Goal: Information Seeking & Learning: Learn about a topic

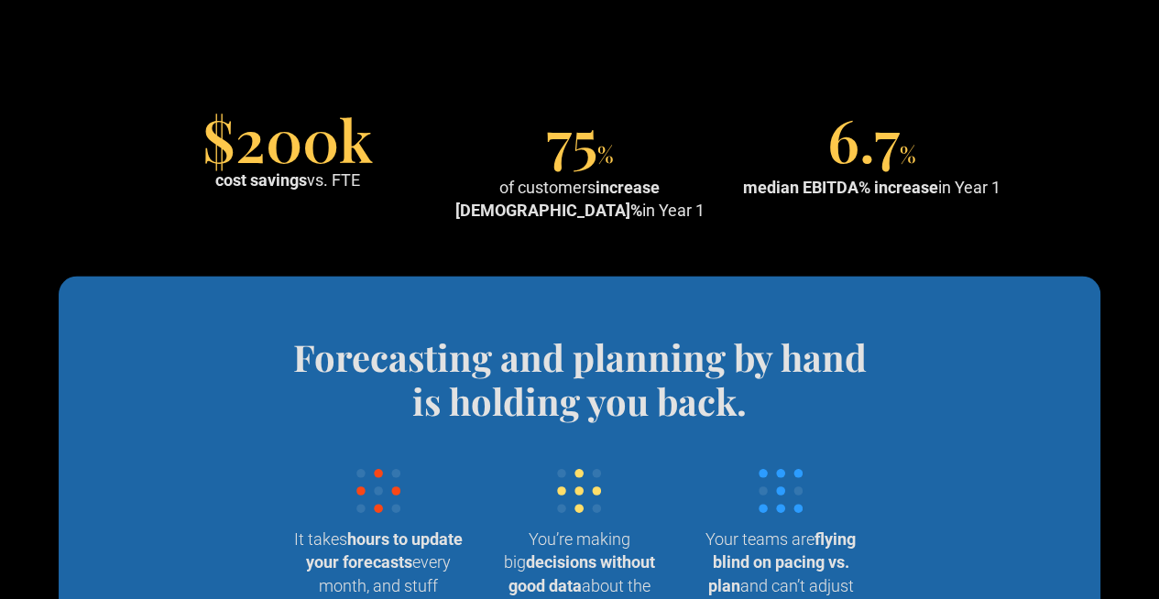
scroll to position [1558, 0]
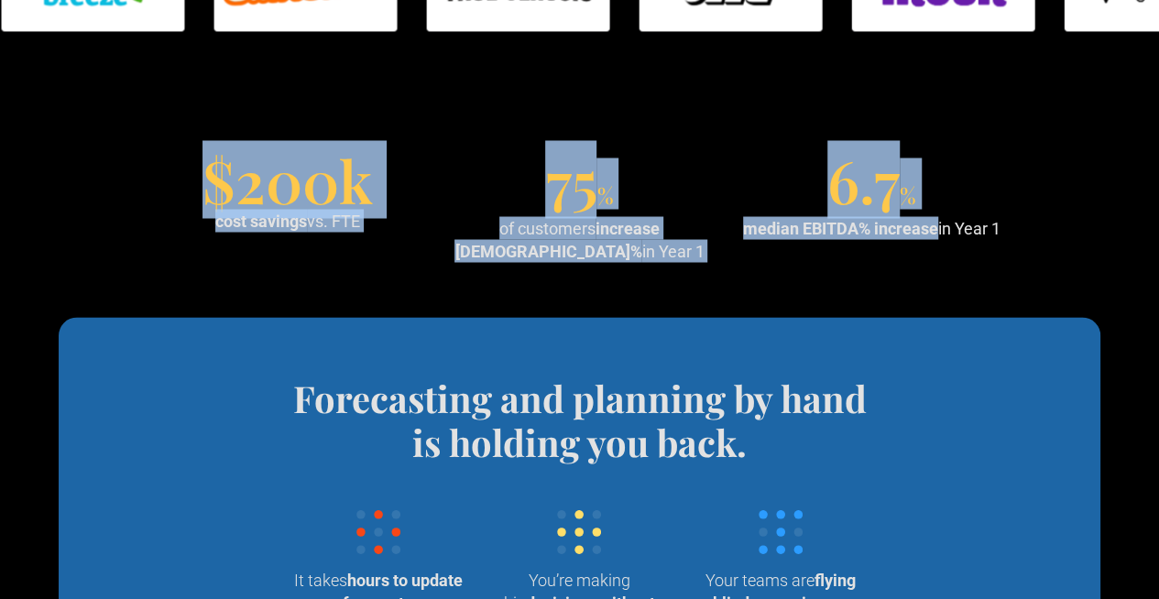
drag, startPoint x: 767, startPoint y: 287, endPoint x: 168, endPoint y: 296, distance: 599.3
click at [155, 262] on div "$200k cost savings vs. FTE 75 % of customers increase EBITDA% in Year 1 6.7 % m…" at bounding box center [579, 210] width 861 height 104
click at [177, 232] on div "$200k cost savings vs. FTE" at bounding box center [288, 195] width 278 height 74
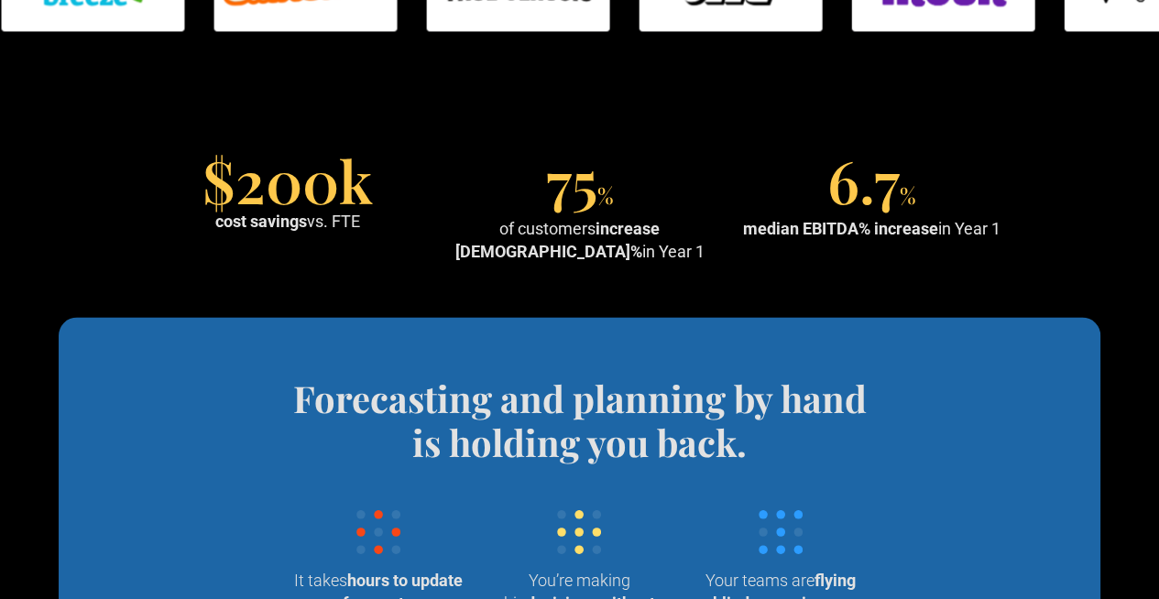
click at [1020, 317] on section "$200k cost savings vs. FTE 75 % of customers increase EBITDA% in Year 1 6.7 % m…" at bounding box center [579, 210] width 1159 height 214
drag, startPoint x: 138, startPoint y: 224, endPoint x: 999, endPoint y: 305, distance: 864.1
click at [999, 305] on section "$200k cost savings vs. FTE 75 % of customers increase EBITDA% in Year 1 6.7 % m…" at bounding box center [579, 210] width 1159 height 214
click at [1052, 304] on section "$200k cost savings vs. FTE 75 % of customers increase EBITDA% in Year 1 6.7 % m…" at bounding box center [579, 210] width 1159 height 214
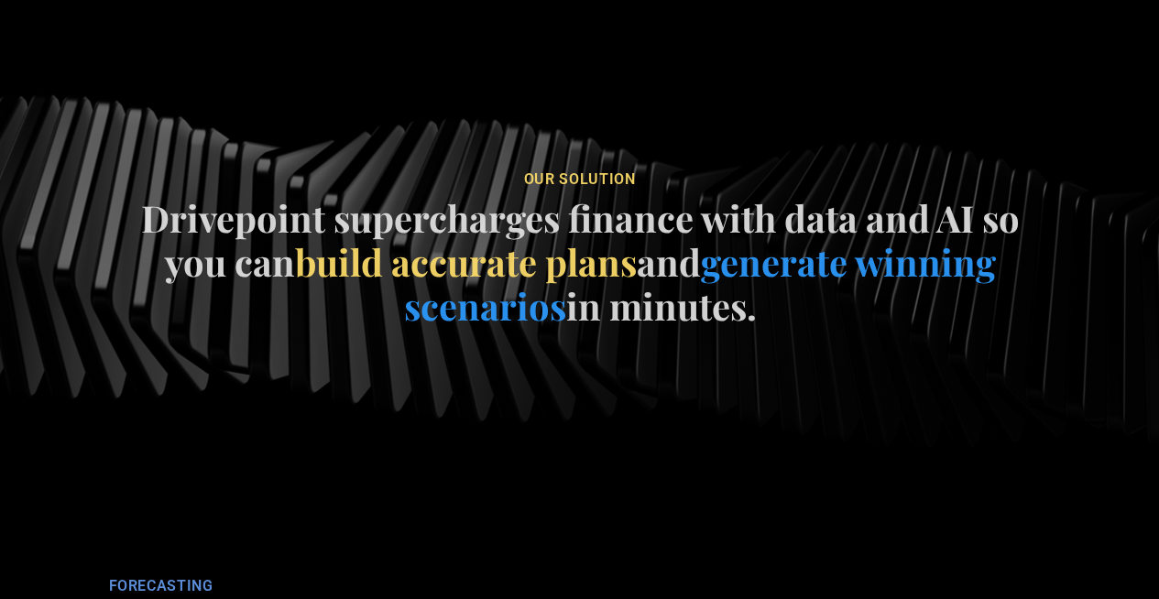
scroll to position [2475, 0]
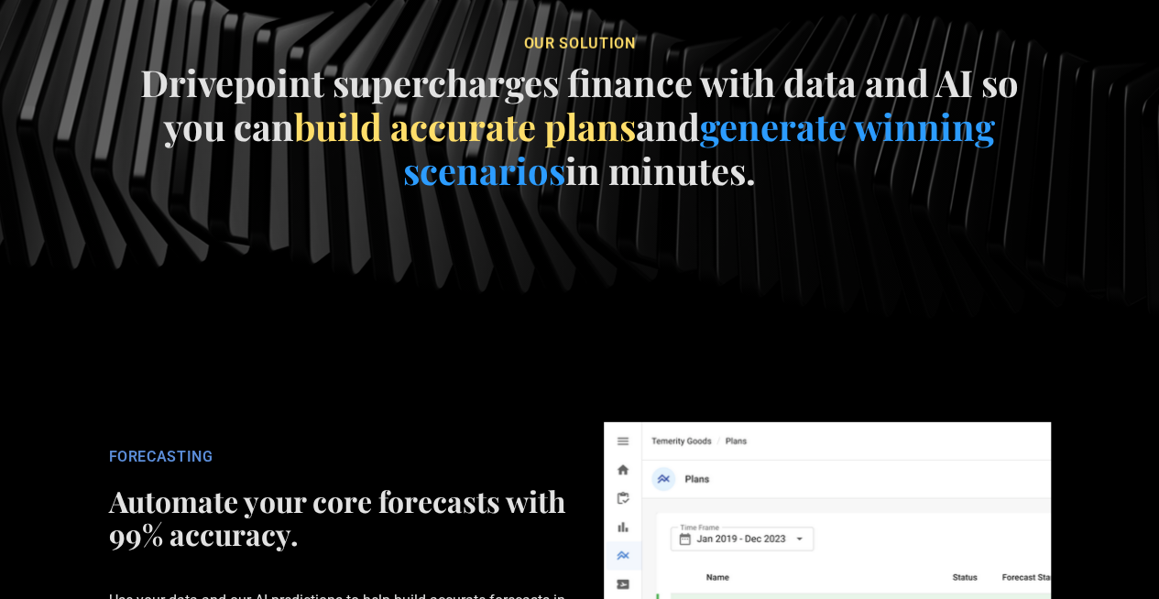
drag, startPoint x: 991, startPoint y: 267, endPoint x: 223, endPoint y: 100, distance: 786.6
click at [223, 100] on section "our soluTION Drivepoint supercharges finance with data and AI so you can build …" at bounding box center [579, 118] width 1159 height 549
click at [451, 53] on div "our soluTION" at bounding box center [580, 44] width 1086 height 18
drag, startPoint x: 470, startPoint y: 118, endPoint x: 952, endPoint y: 310, distance: 518.6
click at [973, 217] on div "our soluTION Drivepoint supercharges finance with data and AI so you can build …" at bounding box center [580, 118] width 1086 height 197
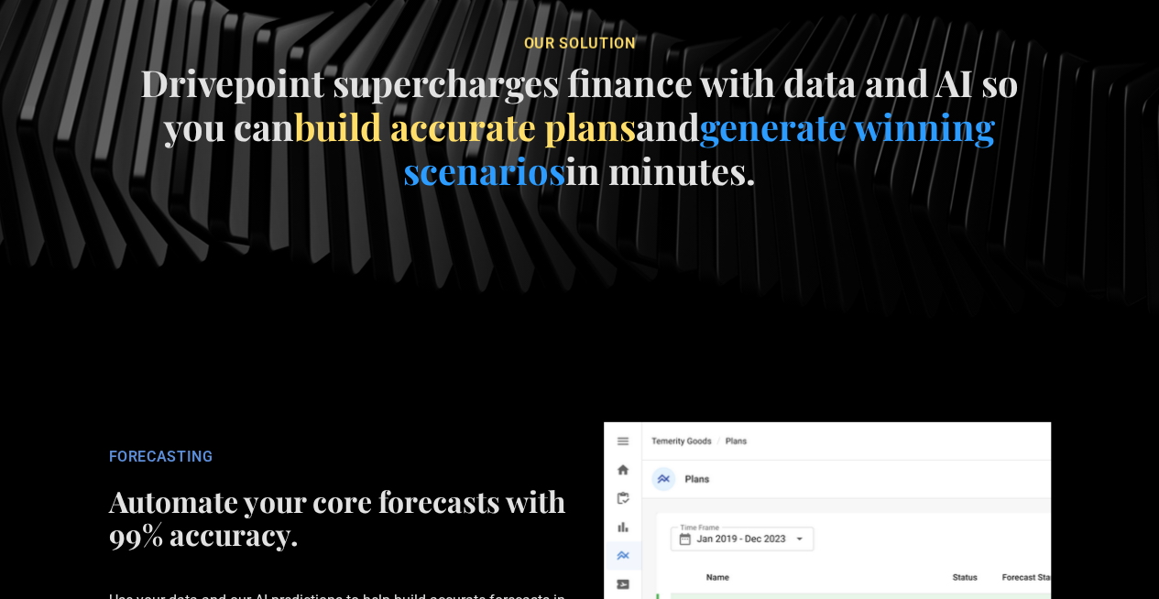
scroll to position [2841, 0]
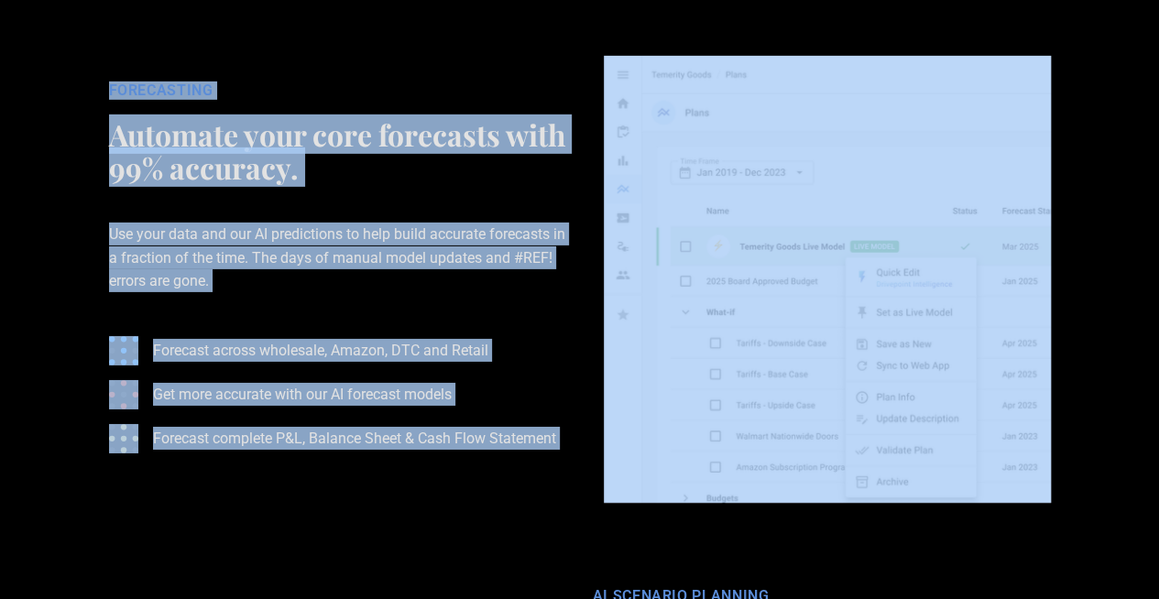
drag, startPoint x: 77, startPoint y: 148, endPoint x: 586, endPoint y: 519, distance: 630.2
click at [586, 519] on section "FORECASTING Automate your core forecasts with 99% accuracy. Use your data and o…" at bounding box center [579, 280] width 1159 height 506
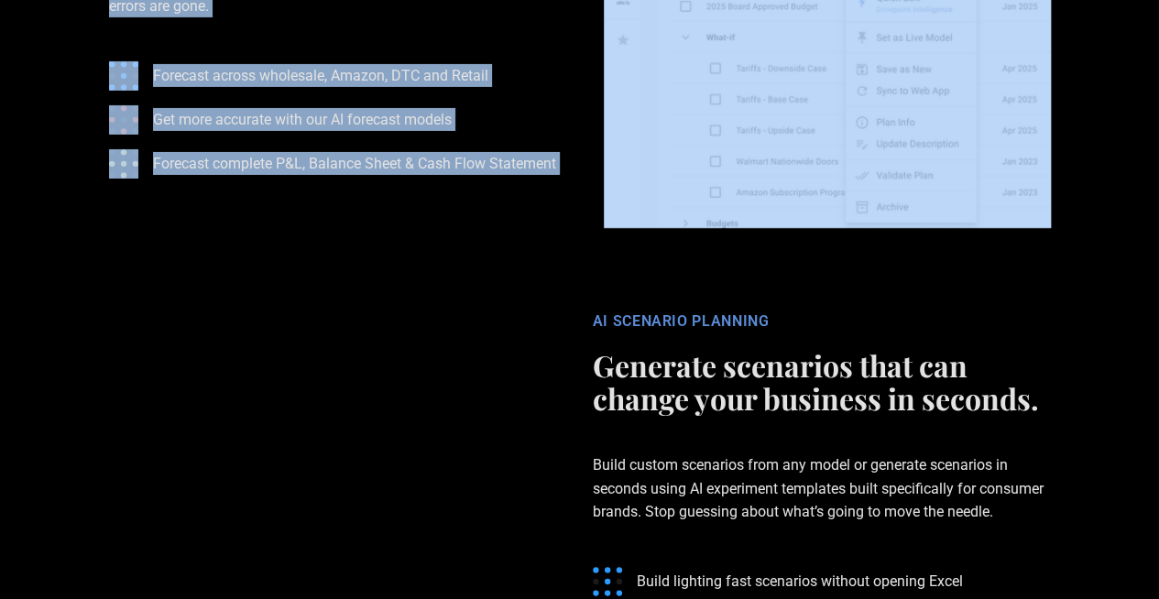
scroll to position [3391, 0]
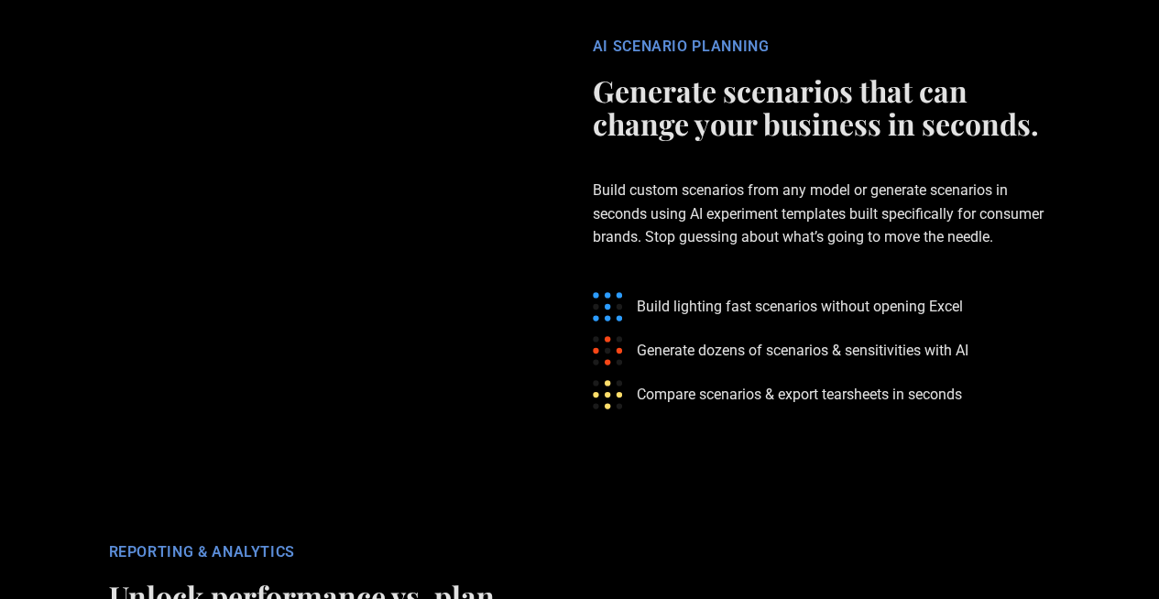
drag, startPoint x: 575, startPoint y: 126, endPoint x: 1125, endPoint y: 499, distance: 664.8
click at [1125, 488] on section "AI SCENARIO PLANNING Generate scenarios that can change your business in second…" at bounding box center [579, 236] width 1159 height 506
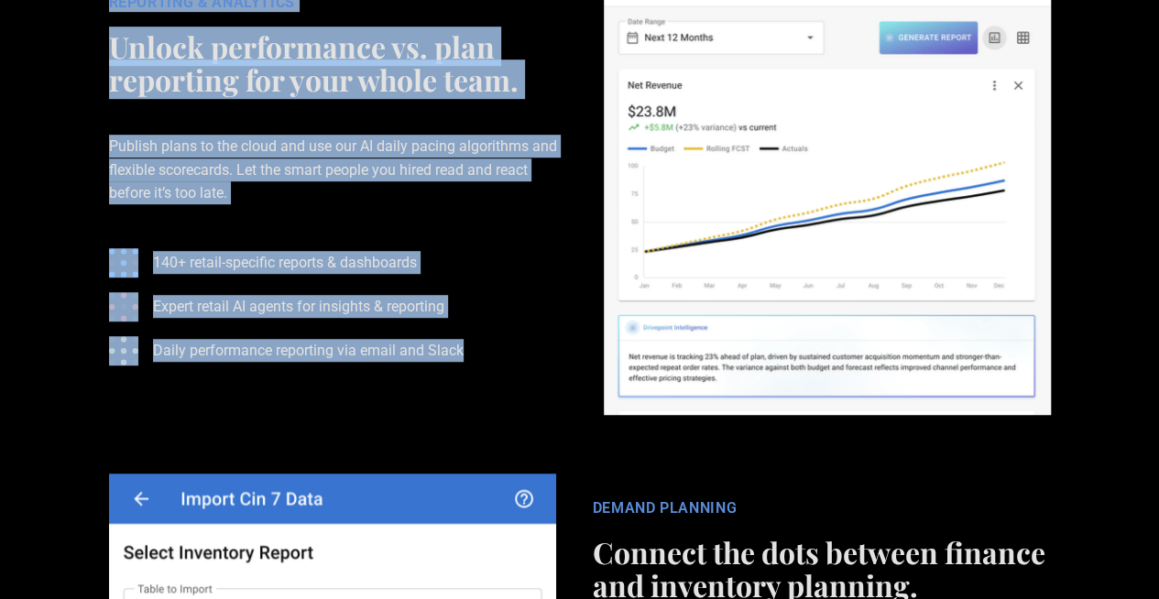
drag, startPoint x: 73, startPoint y: 86, endPoint x: 517, endPoint y: 457, distance: 578.2
click at [517, 444] on section "REPORTING & ANALYTICS Unlock performance vs. plan reporting for your whole team…" at bounding box center [579, 192] width 1159 height 506
click at [517, 380] on ul "140+ retail-specific reports & dashboards Expert retail AI agents for insights …" at bounding box center [338, 307] width 458 height 147
drag, startPoint x: 524, startPoint y: 448, endPoint x: 37, endPoint y: 80, distance: 610.9
click at [37, 80] on section "REPORTING & ANALYTICS Unlock performance vs. plan reporting for your whole team…" at bounding box center [579, 192] width 1159 height 506
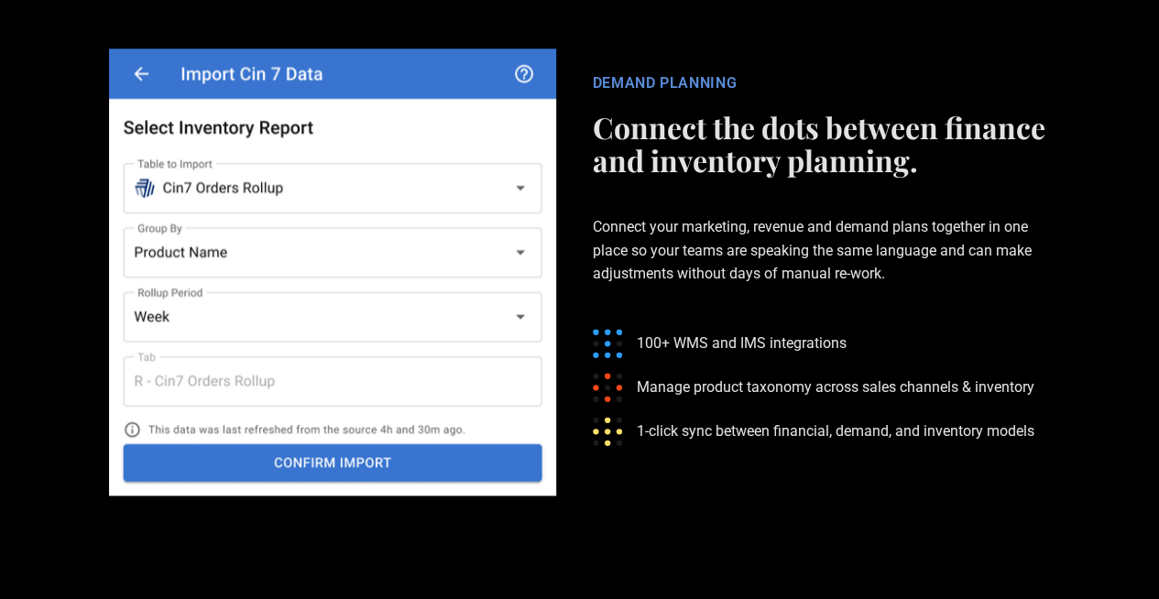
scroll to position [4399, 0]
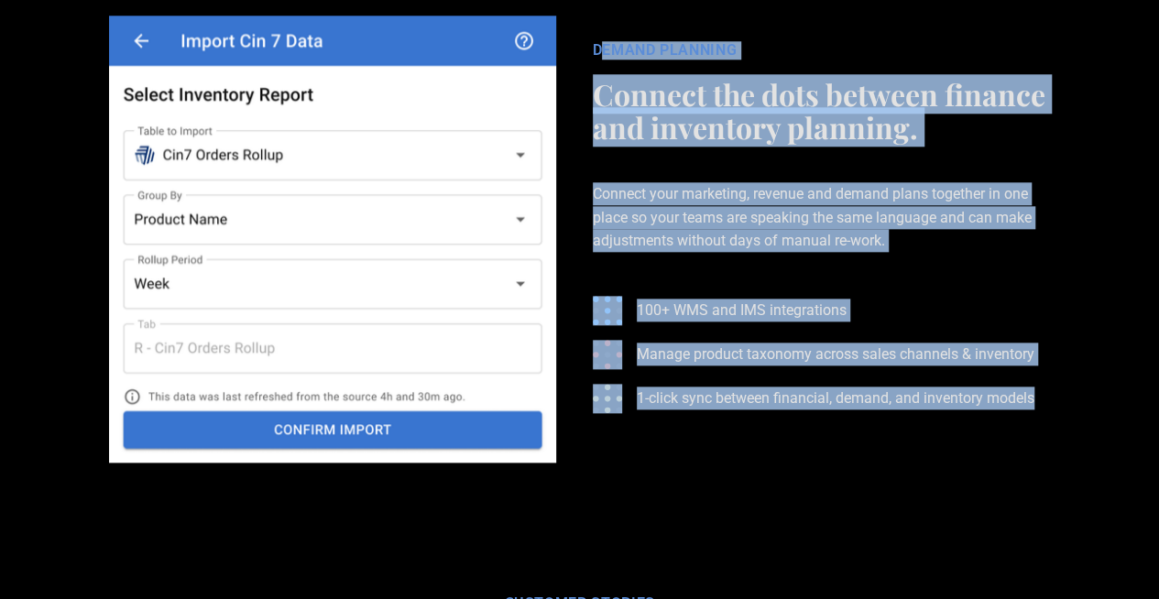
drag, startPoint x: 597, startPoint y: 111, endPoint x: 1103, endPoint y: 472, distance: 621.4
click at [1118, 470] on section "DEMAND PLANNING Connect the dots between finance and inventory planning. Connec…" at bounding box center [579, 239] width 1159 height 506
click at [1102, 471] on section "DEMAND PLANNING Connect the dots between finance and inventory planning. Connec…" at bounding box center [579, 239] width 1159 height 506
drag, startPoint x: 1129, startPoint y: 498, endPoint x: 596, endPoint y: 118, distance: 654.9
click at [596, 118] on section "DEMAND PLANNING Connect the dots between finance and inventory planning. Connec…" at bounding box center [579, 239] width 1159 height 506
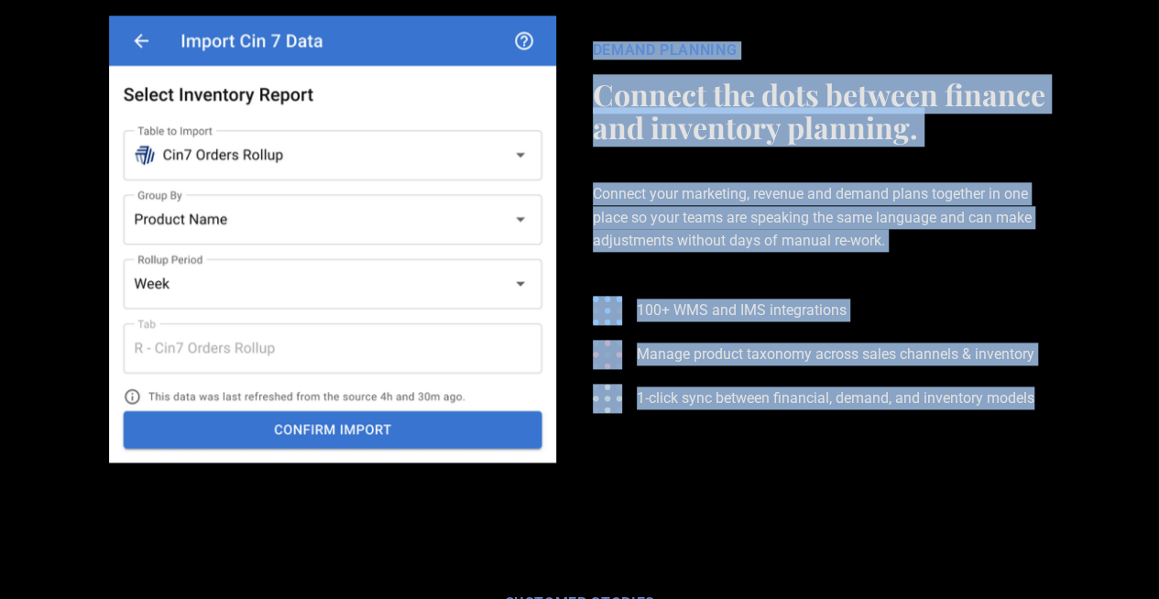
click at [595, 119] on div "DEMAND PLANNING Connect the dots between finance and inventory planning. Connec…" at bounding box center [579, 239] width 989 height 447
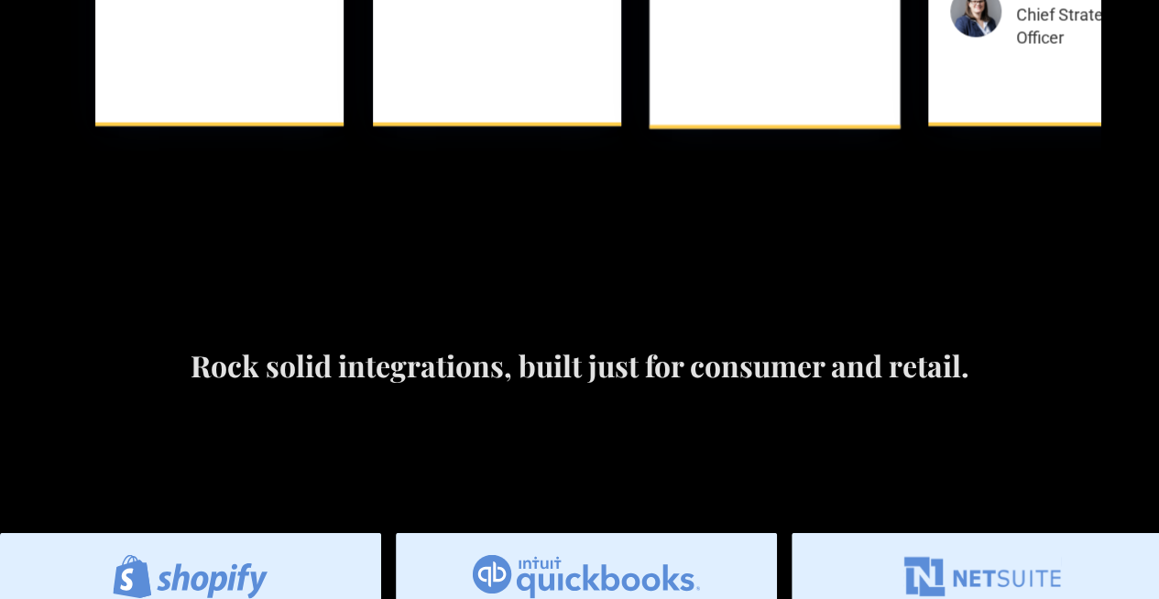
scroll to position [5681, 0]
